Goal: Task Accomplishment & Management: Manage account settings

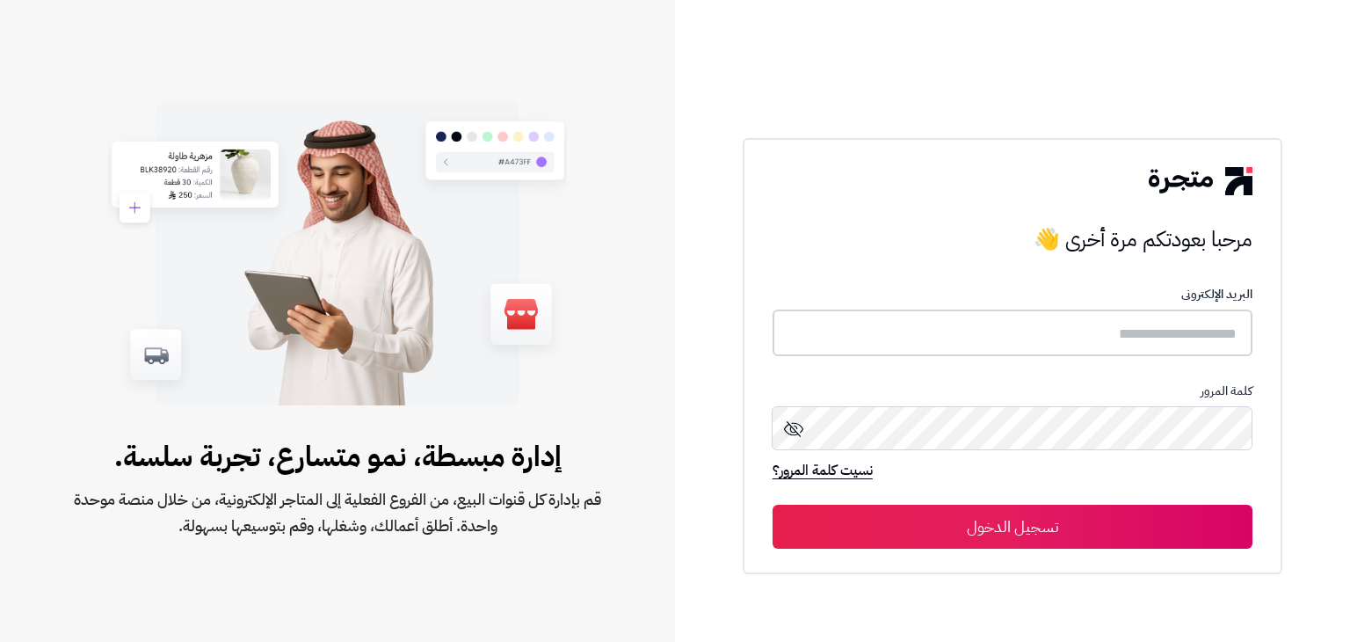
type input "**********"
click at [1033, 520] on button "تسجيل الدخول" at bounding box center [1013, 526] width 480 height 44
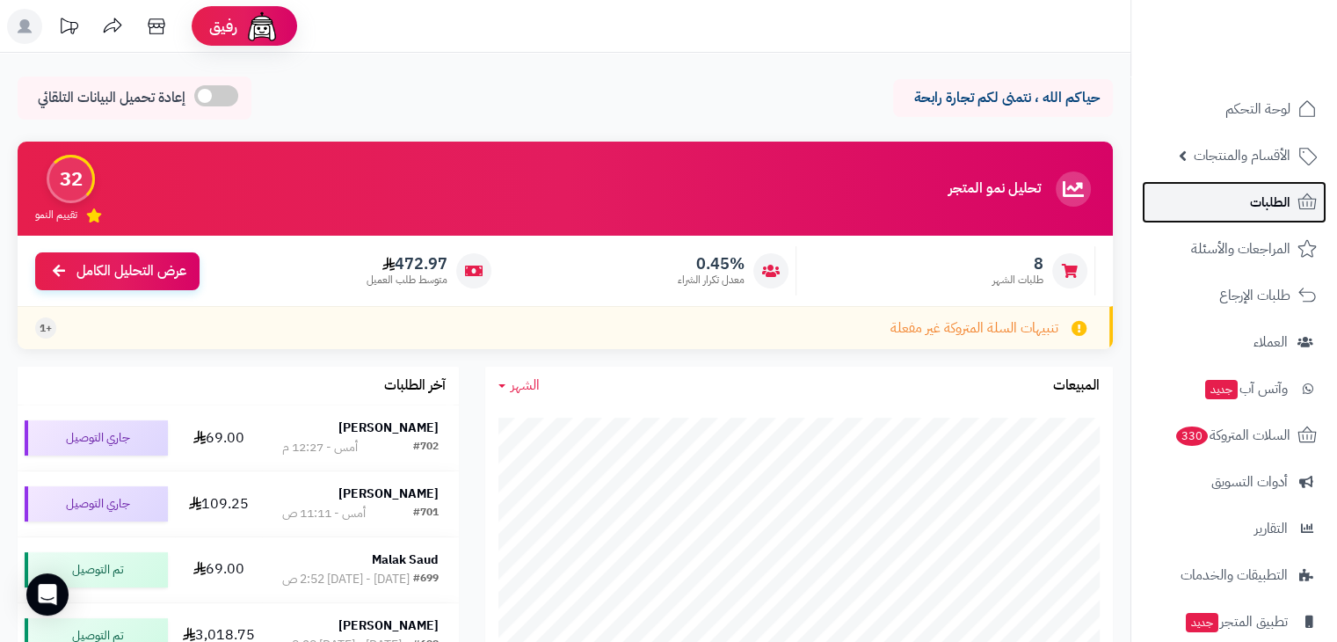
click at [1262, 195] on span "الطلبات" at bounding box center [1270, 202] width 40 height 25
